Goal: Use online tool/utility

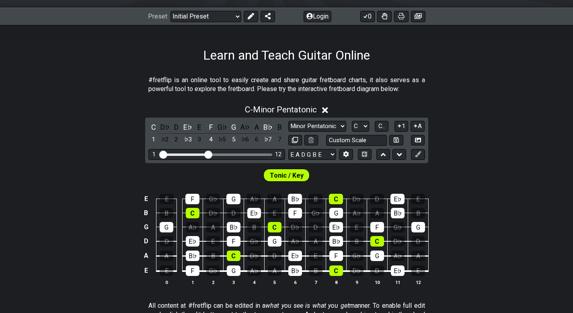
scroll to position [121, 0]
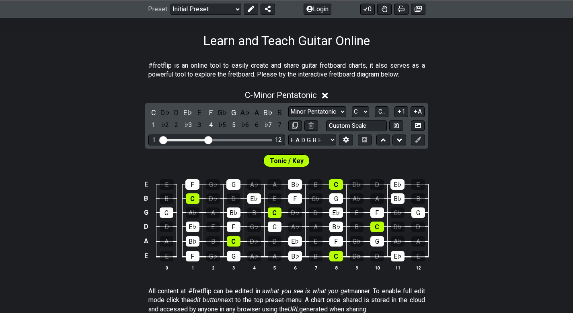
drag, startPoint x: 406, startPoint y: 77, endPoint x: 199, endPoint y: 90, distance: 207.3
click at [199, 90] on div "#fretflip is an online tool to easily create and share guitar fretboard charts,…" at bounding box center [286, 289] width 573 height 482
drag, startPoint x: 148, startPoint y: 72, endPoint x: 228, endPoint y: 78, distance: 80.8
click at [227, 80] on section "#fretflip is an online tool to easily create and share guitar fretboard charts,…" at bounding box center [286, 72] width 573 height 28
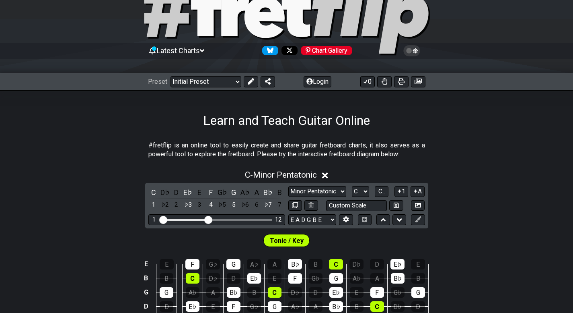
scroll to position [40, 0]
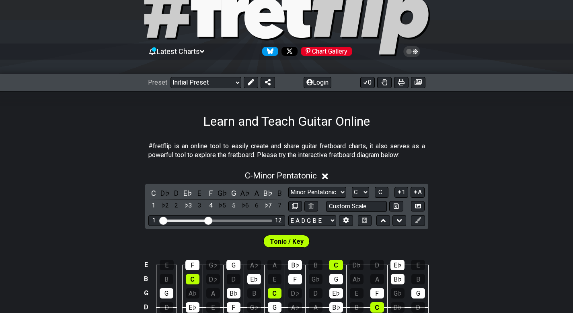
click at [362, 183] on div "C - Minor Pentatonic C D♭ D E♭ E F G♭ G A♭ A B♭ B 1 ♭2 2 ♭3 3 4 ♭5 5 ♭6 6 ♭7 7 …" at bounding box center [286, 264] width 573 height 196
click at [364, 189] on select "A♭ A A♯ B♭ B C C♯ D♭ D D♯ E♭ E F F♯ G♭ G G♯" at bounding box center [360, 192] width 17 height 11
select select "F"
click at [352, 187] on select "A♭ A A♯ B♭ B C C♯ D♭ D D♯ E♭ E F F♯ G♭ G G♯" at bounding box center [360, 192] width 17 height 11
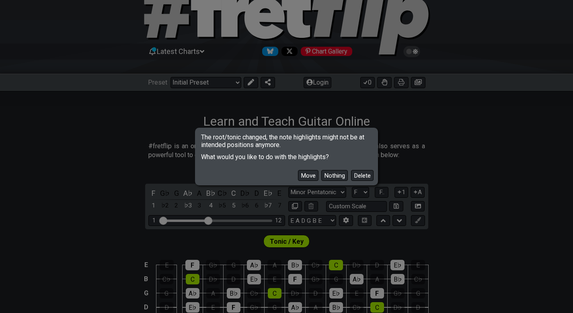
click at [302, 179] on button "Move" at bounding box center [308, 175] width 21 height 11
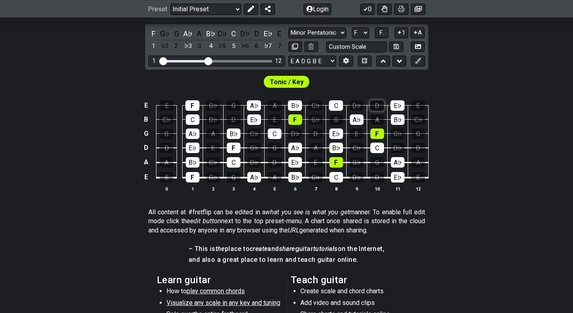
scroll to position [201, 0]
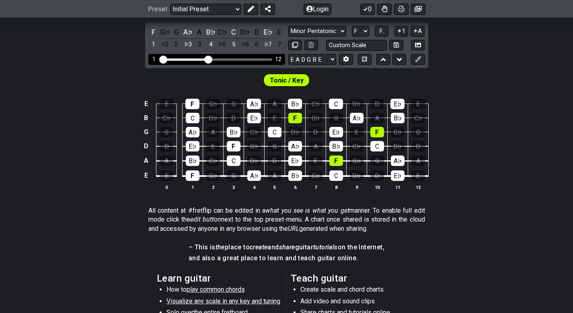
click at [217, 58] on div "Visible fret range" at bounding box center [216, 59] width 111 height 2
drag, startPoint x: 209, startPoint y: 60, endPoint x: 216, endPoint y: 60, distance: 6.8
click at [216, 59] on input "Visible fret range" at bounding box center [217, 59] width 114 height 0
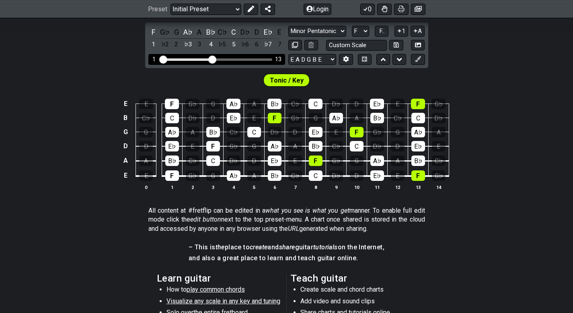
drag, startPoint x: 216, startPoint y: 60, endPoint x: 212, endPoint y: 61, distance: 4.2
click at [212, 59] on input "Visible fret range" at bounding box center [217, 59] width 114 height 0
